Goal: Leave review/rating

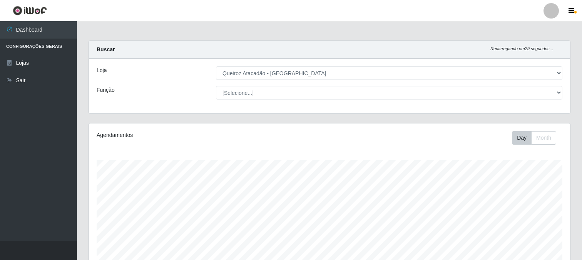
select select "464"
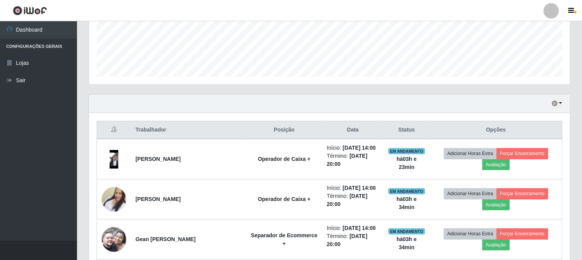
scroll to position [214, 0]
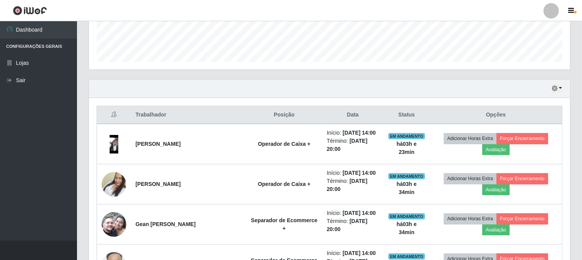
click at [560, 83] on div "Hoje 1 dia 3 dias 1 Semana Não encerrados" at bounding box center [329, 88] width 481 height 18
click at [558, 87] on button "button" at bounding box center [557, 88] width 11 height 9
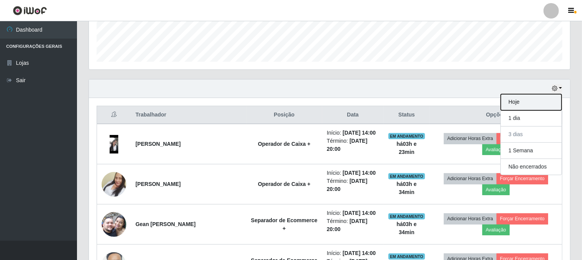
click at [532, 102] on button "Hoje" at bounding box center [531, 102] width 61 height 16
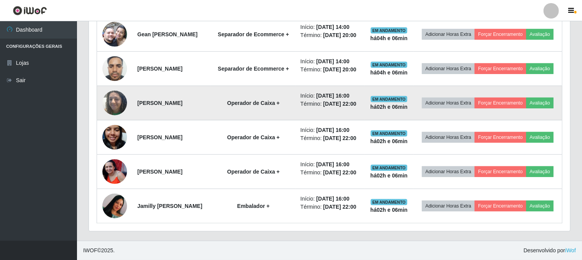
scroll to position [392, 0]
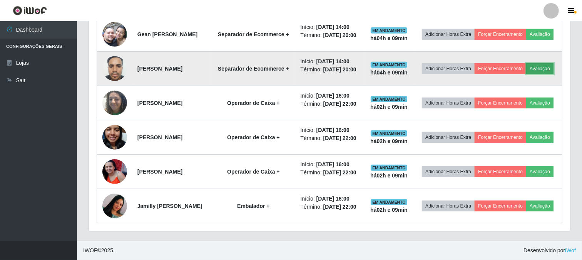
click at [526, 74] on button "Avaliação" at bounding box center [539, 68] width 27 height 11
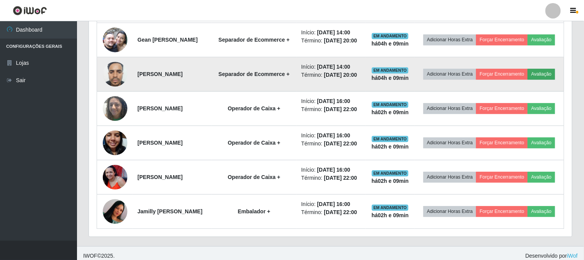
scroll to position [159, 476]
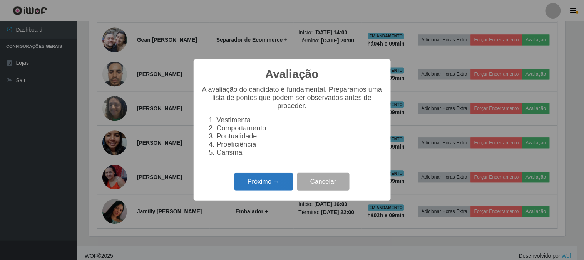
click at [265, 188] on button "Próximo →" at bounding box center [264, 182] width 59 height 18
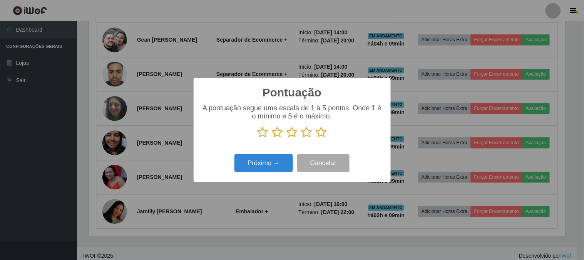
scroll to position [384915, 384598]
click at [321, 132] on icon at bounding box center [321, 132] width 11 height 12
click at [316, 138] on input "radio" at bounding box center [316, 138] width 0 height 0
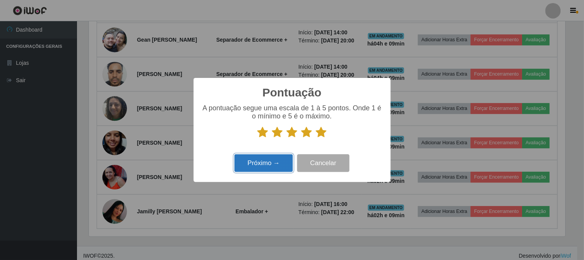
click at [280, 162] on button "Próximo →" at bounding box center [264, 163] width 59 height 18
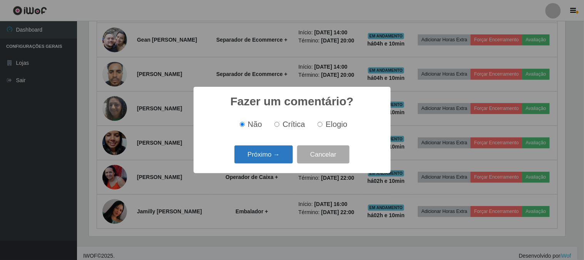
click at [280, 156] on button "Próximo →" at bounding box center [264, 154] width 59 height 18
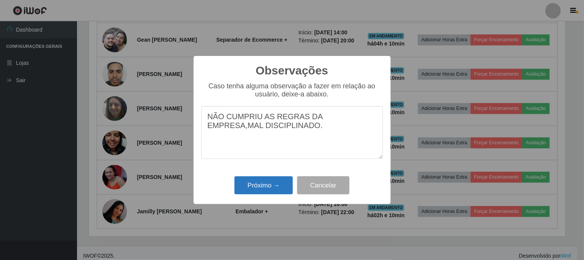
type textarea "NÃO CUMPRIU AS REGRAS DA EMPRESA,MAL DISCIPLINADO."
click at [272, 184] on button "Próximo →" at bounding box center [264, 185] width 59 height 18
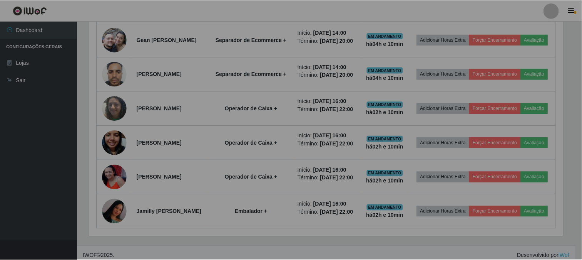
scroll to position [159, 481]
